Goal: Transaction & Acquisition: Purchase product/service

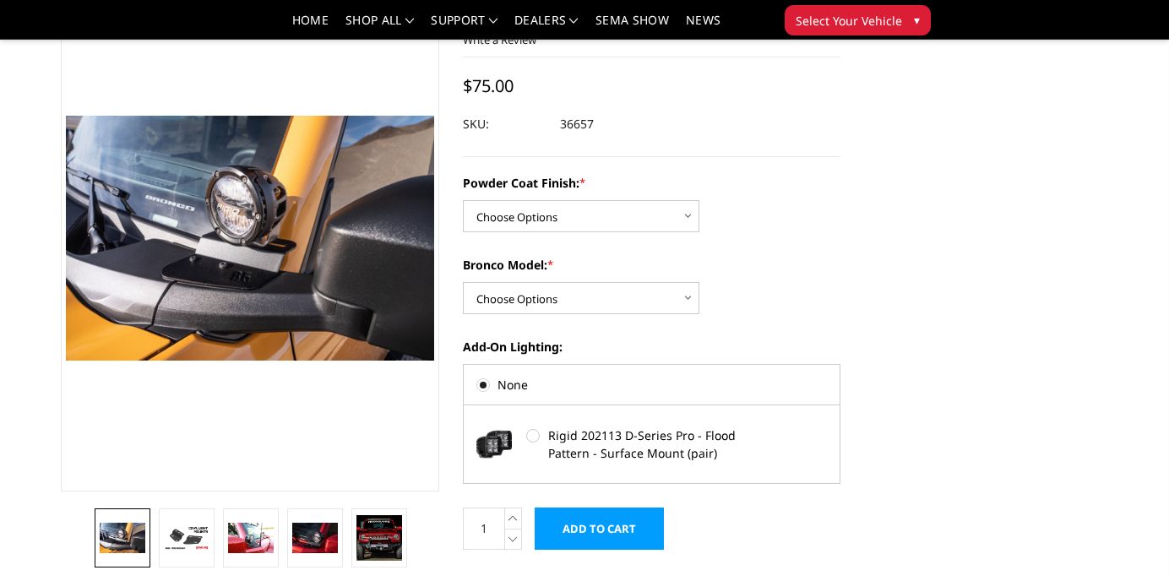
scroll to position [106, 0]
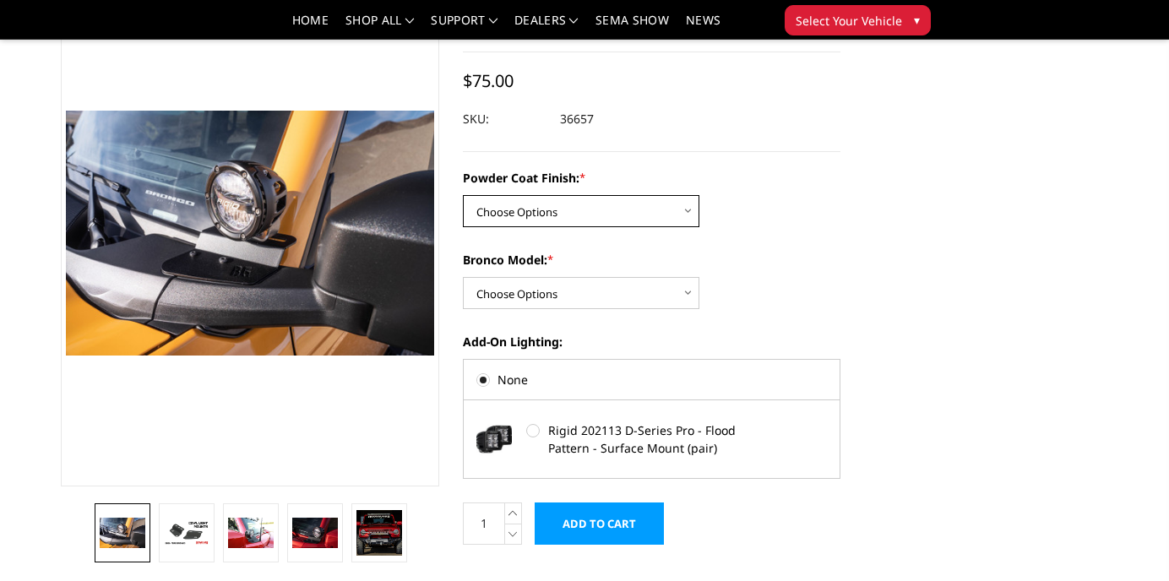
select select "4080"
click option "Textured Black Powder Coat" at bounding box center [0, 0] width 0 height 0
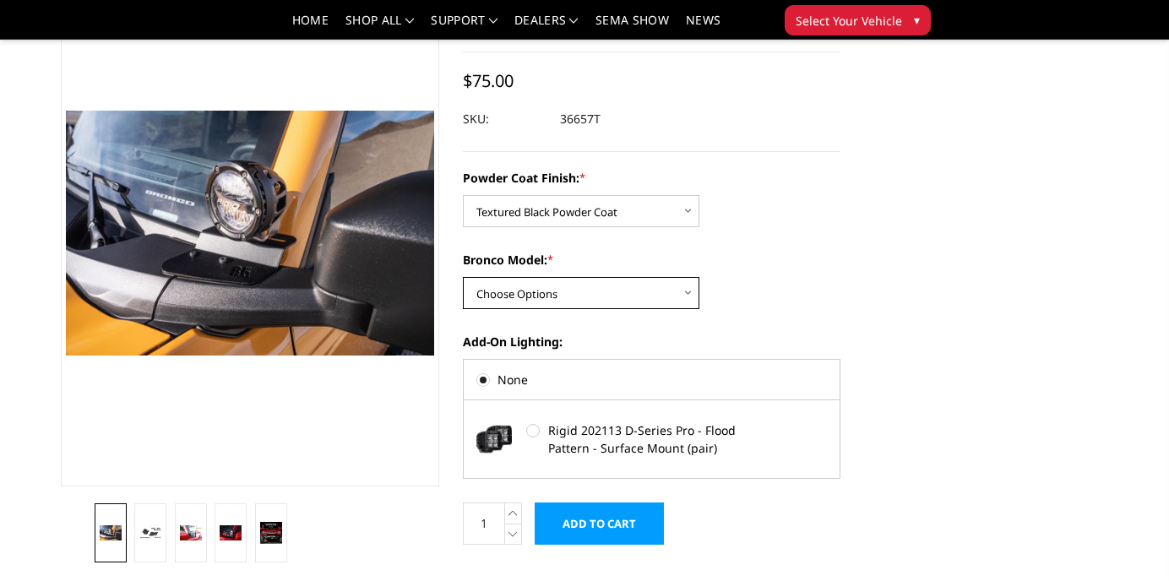
select select "4075"
click option "Base/Badlands/Wildtrak/etc." at bounding box center [0, 0] width 0 height 0
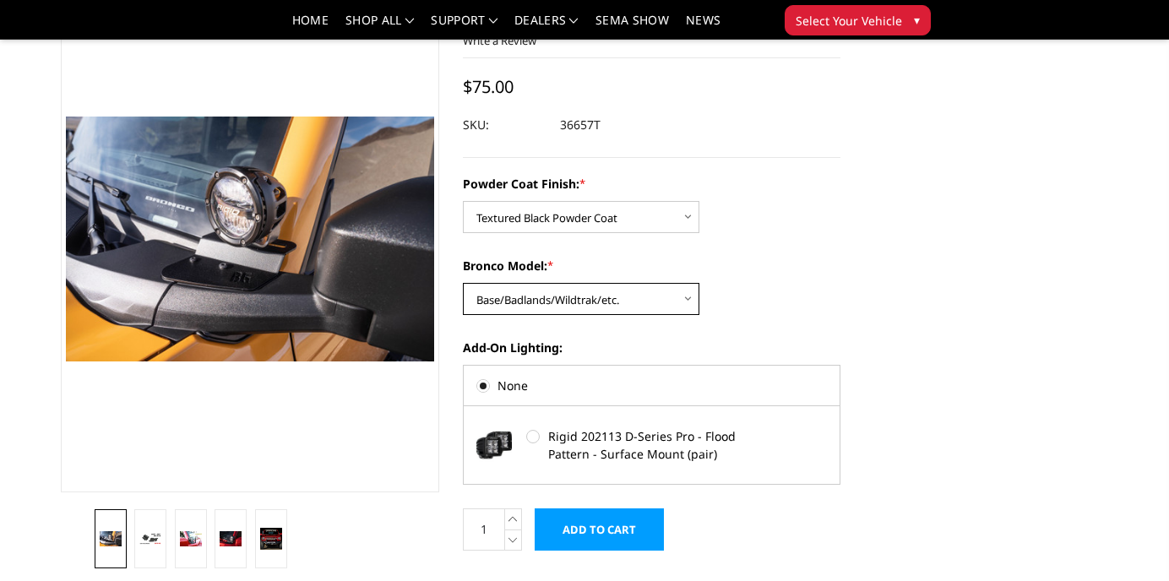
scroll to position [95, 0]
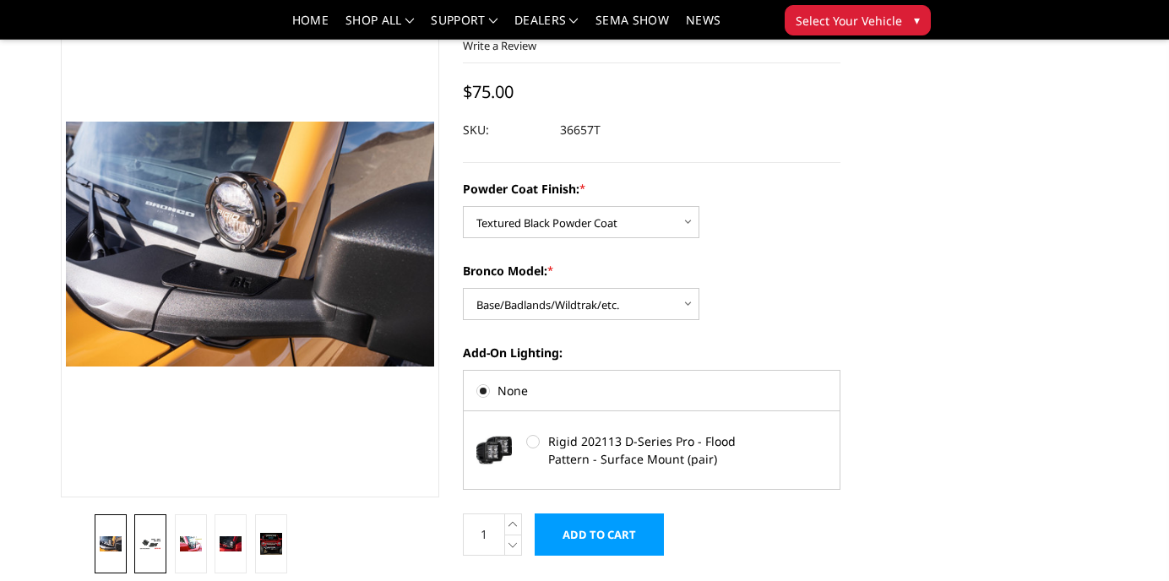
click at [156, 539] on img at bounding box center [150, 544] width 22 height 12
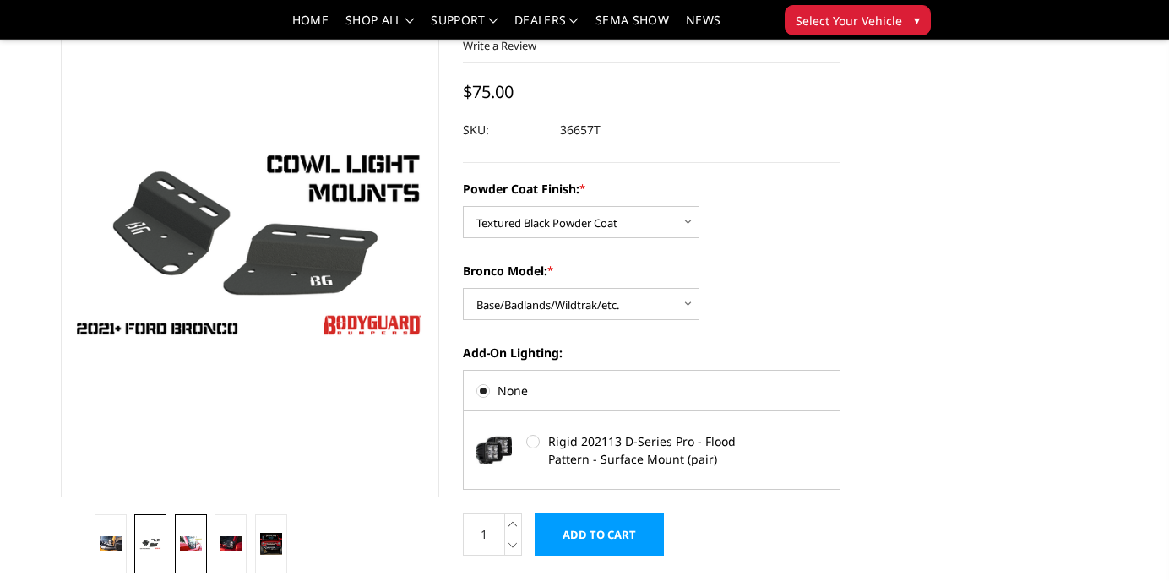
click at [188, 541] on img at bounding box center [191, 544] width 22 height 14
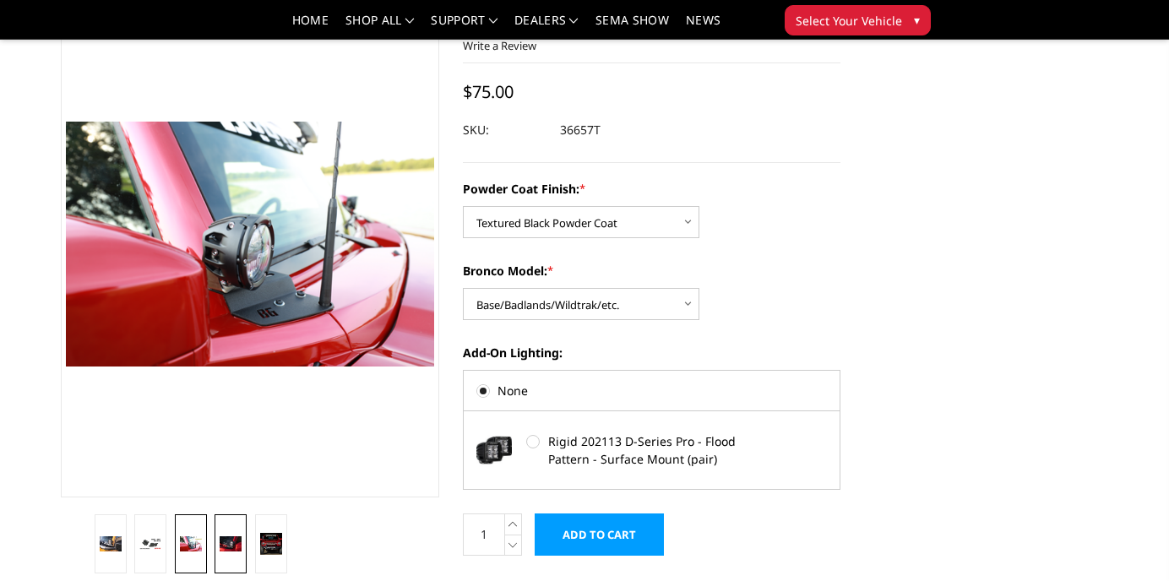
click at [232, 542] on img at bounding box center [231, 544] width 22 height 14
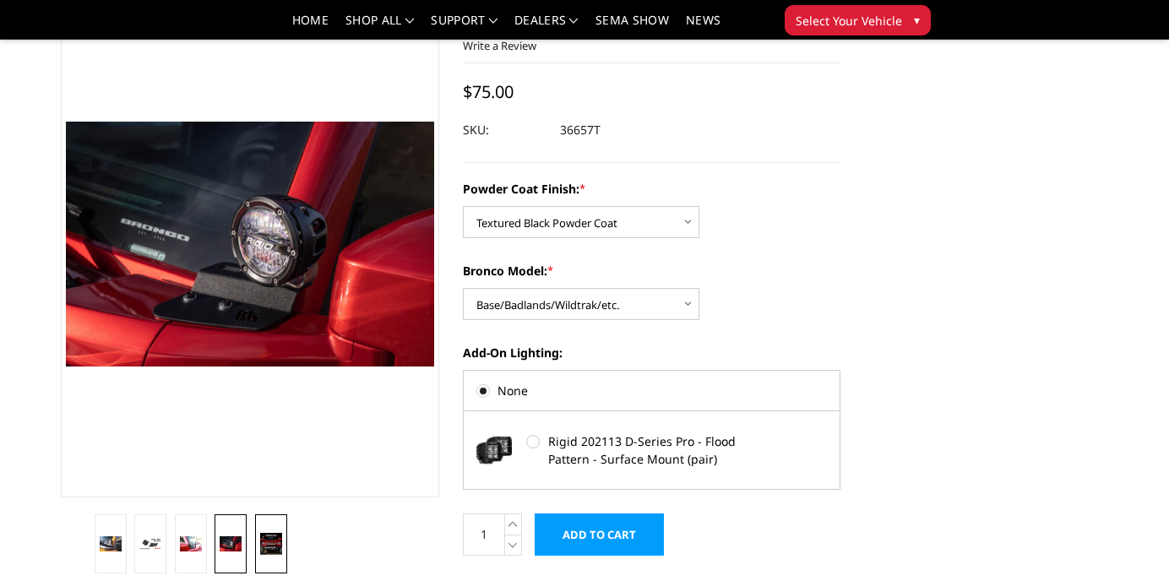
click at [278, 543] on img at bounding box center [271, 544] width 22 height 22
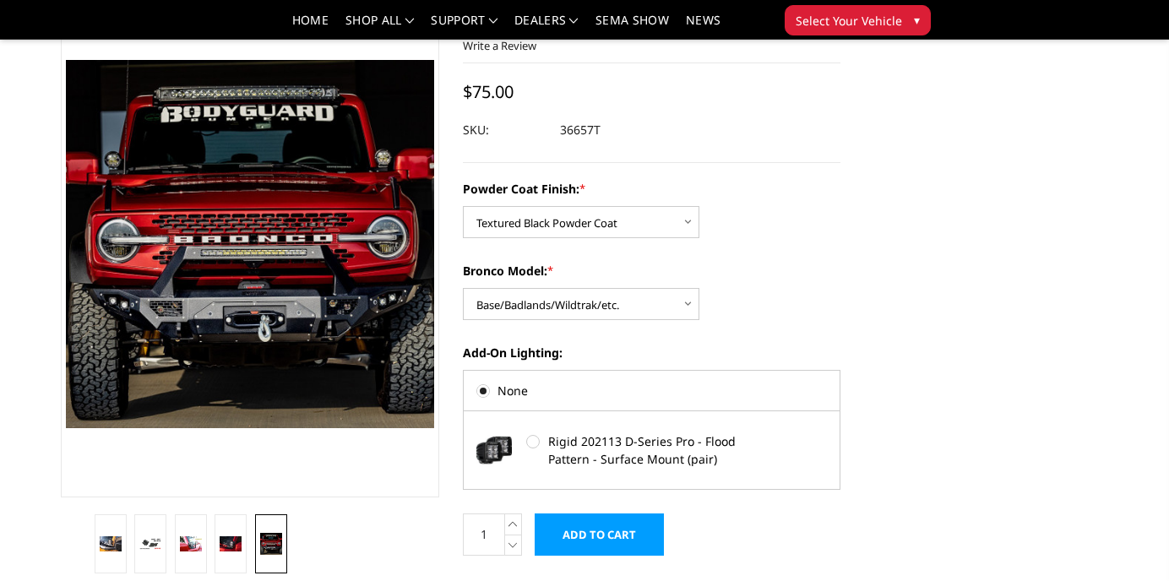
click at [533, 440] on label "Rigid 202113 D-Series Pro - Flood Pattern - Surface Mount (pair)" at bounding box center [650, 450] width 248 height 35
click at [527, 435] on input "Rigid 202113 D-Series Pro - Flood Pattern - Surface Mount (pair)" at bounding box center [526, 434] width 1 height 1
radio input "true"
click at [486, 391] on label "None" at bounding box center [652, 391] width 351 height 18
click at [477, 384] on input "None" at bounding box center [477, 384] width 1 height 1
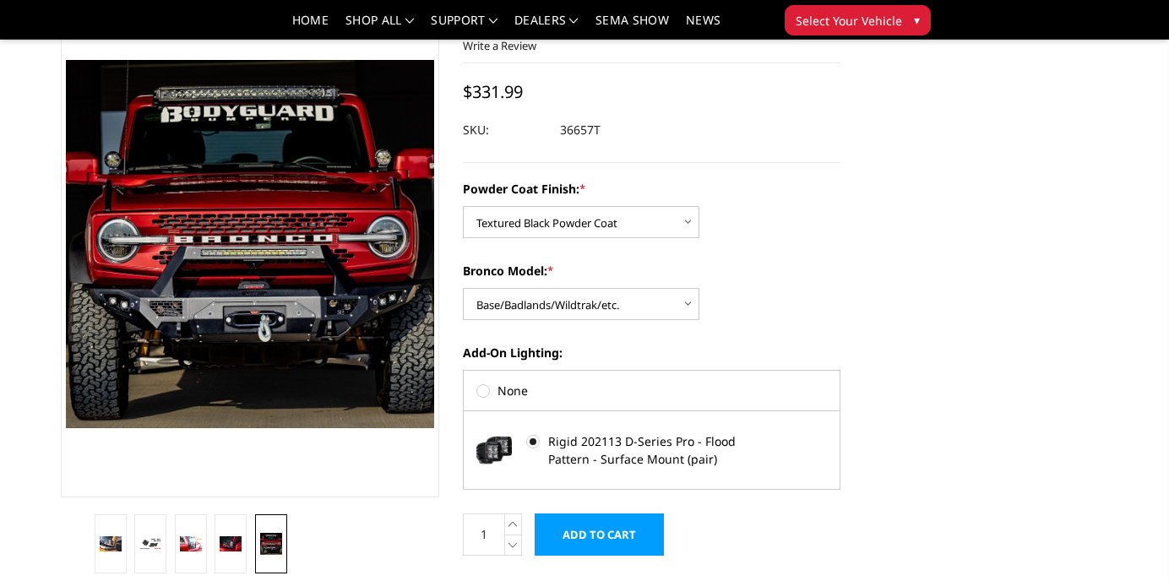
radio input "true"
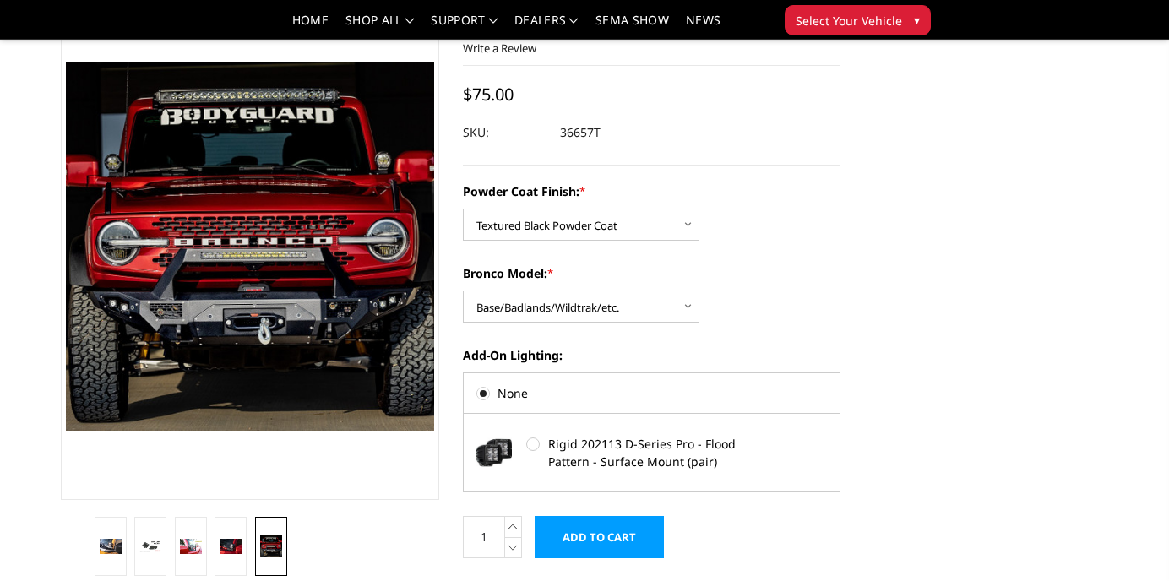
scroll to position [0, 0]
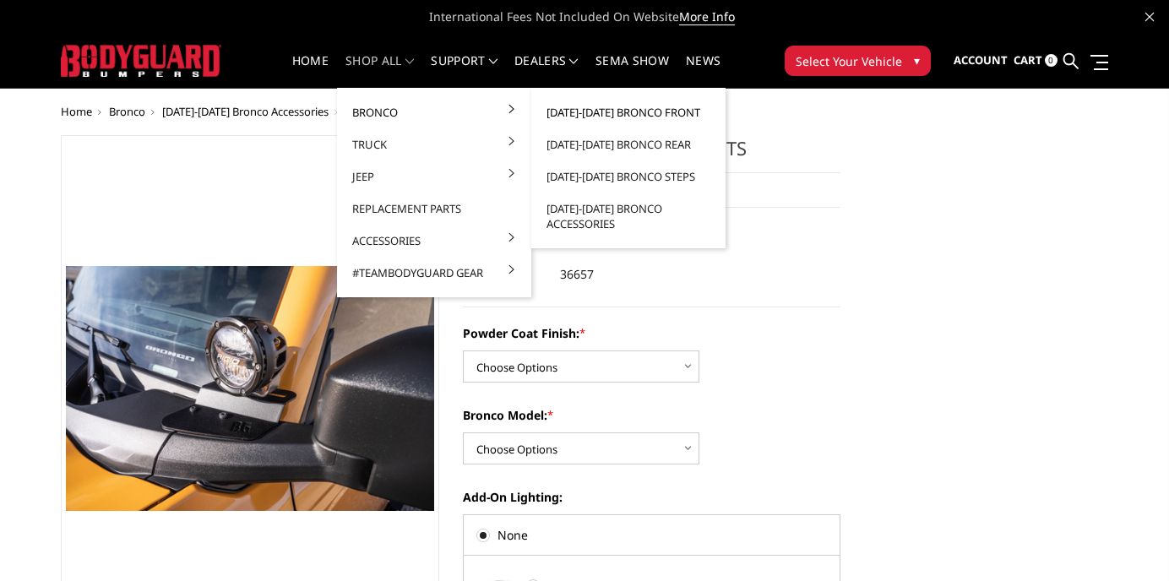
click at [663, 112] on link "[DATE]-[DATE] Bronco Front" at bounding box center [628, 112] width 181 height 32
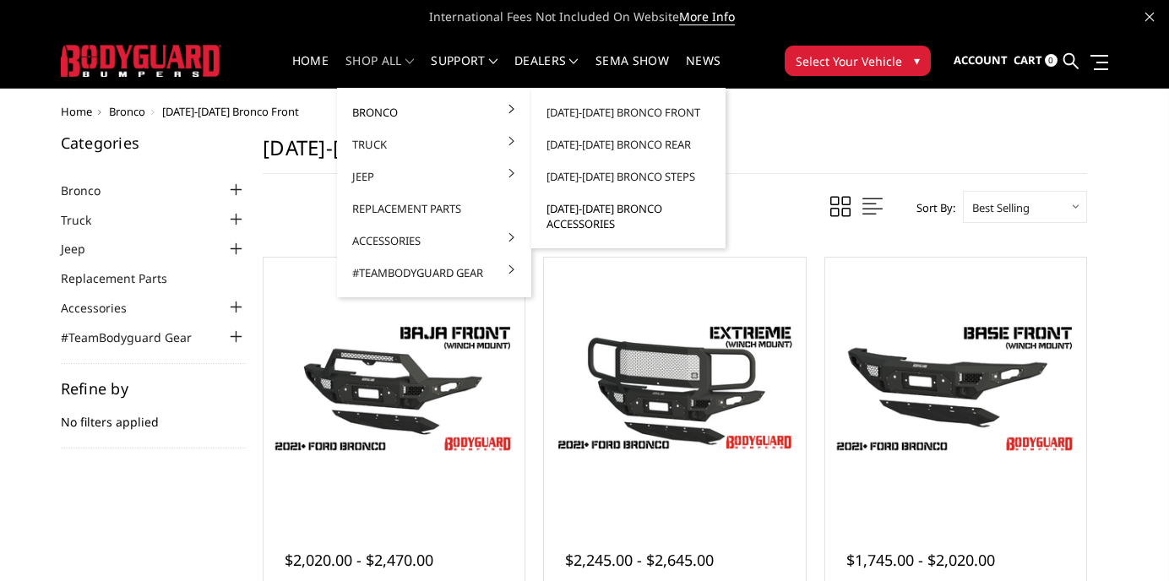
click at [596, 210] on link "[DATE]-[DATE] Bronco Accessories" at bounding box center [628, 216] width 181 height 47
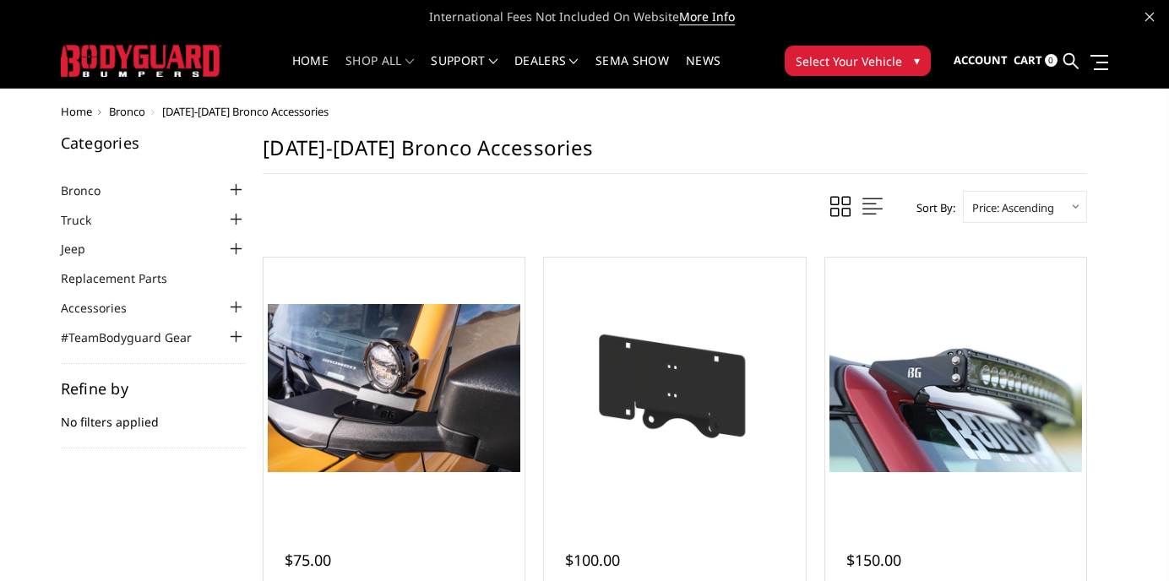
click at [239, 192] on div at bounding box center [236, 190] width 20 height 20
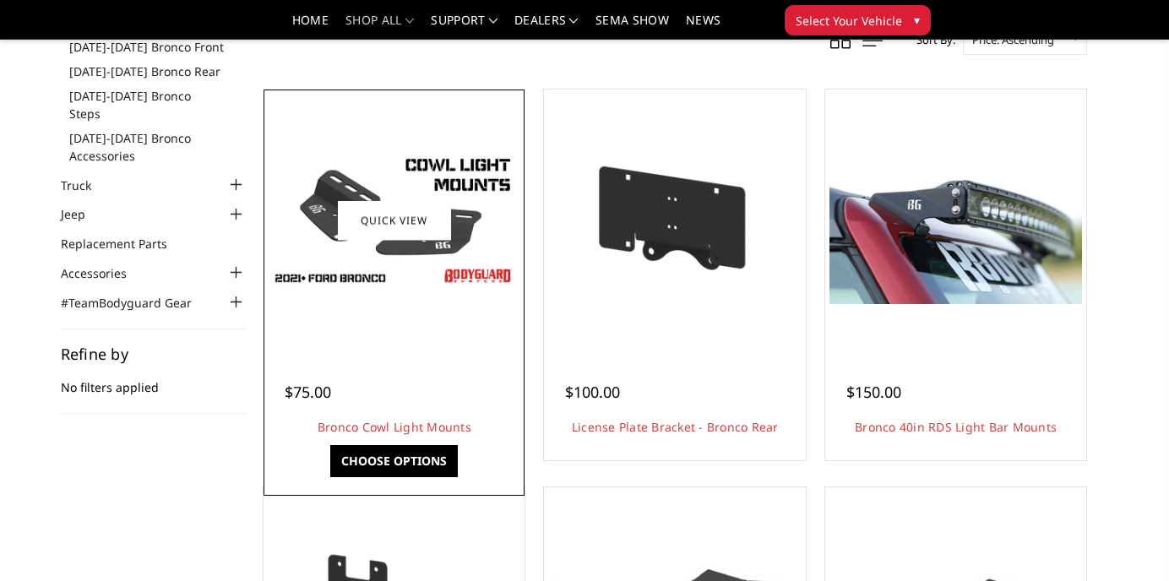
scroll to position [123, 0]
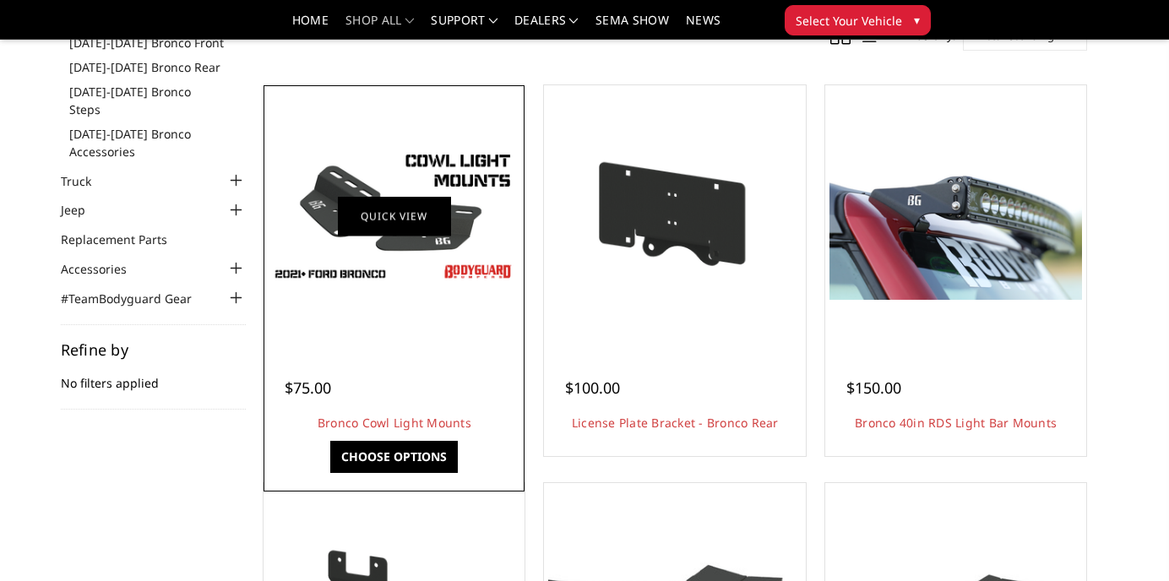
click at [421, 224] on link "Quick view" at bounding box center [394, 216] width 113 height 40
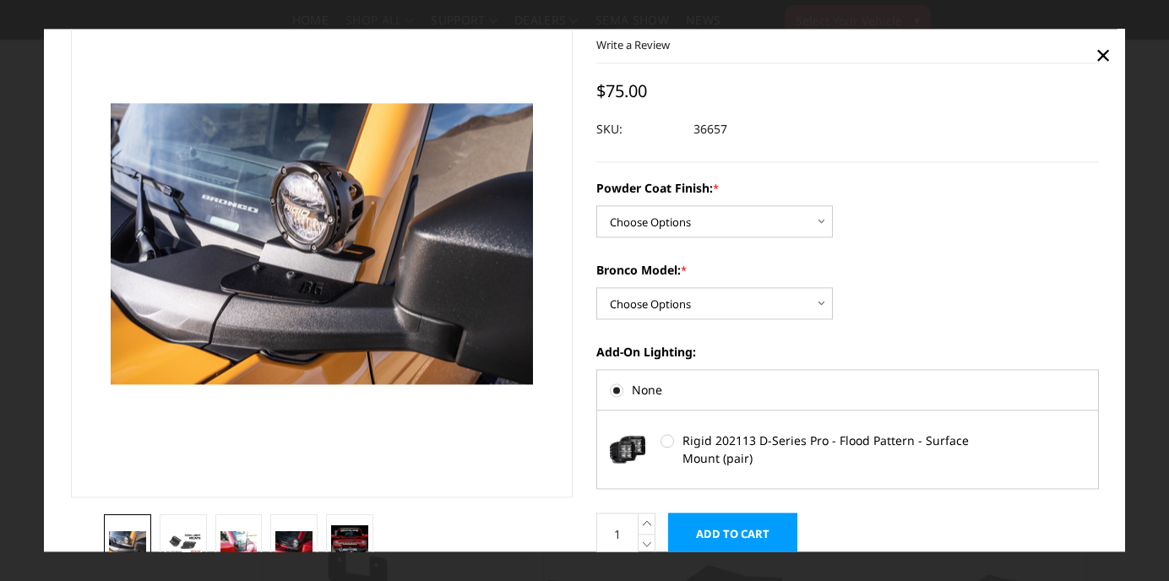
scroll to position [66, 0]
